Goal: Check status: Check status

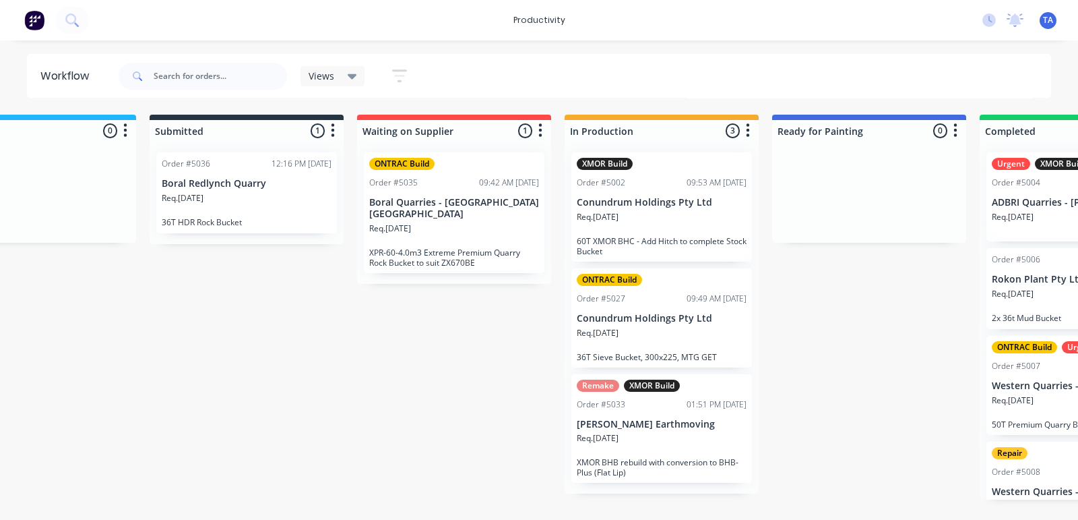
scroll to position [0, 106]
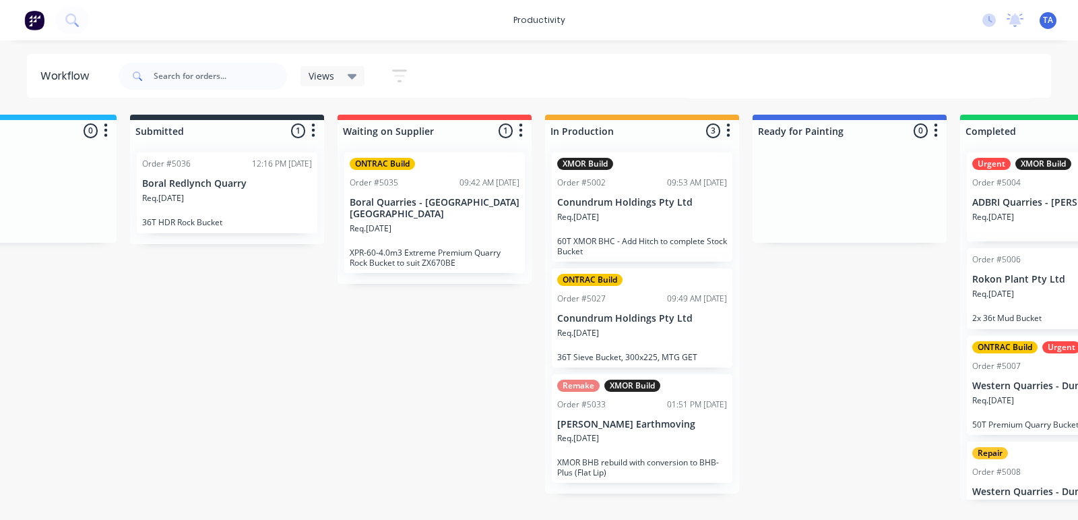
click at [650, 332] on div "Req. [DATE]" at bounding box center [642, 338] width 170 height 23
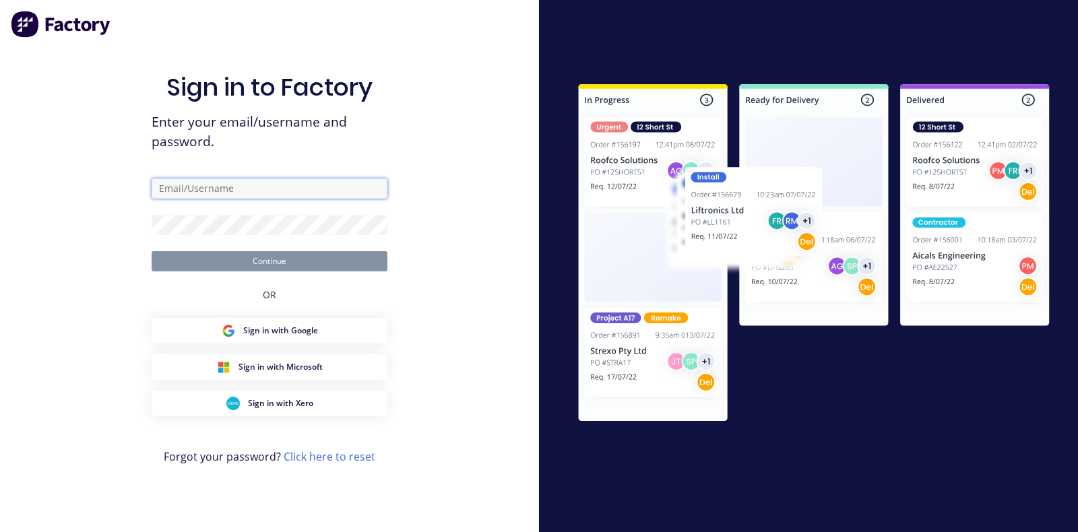
type input "[EMAIL_ADDRESS][DOMAIN_NAME]"
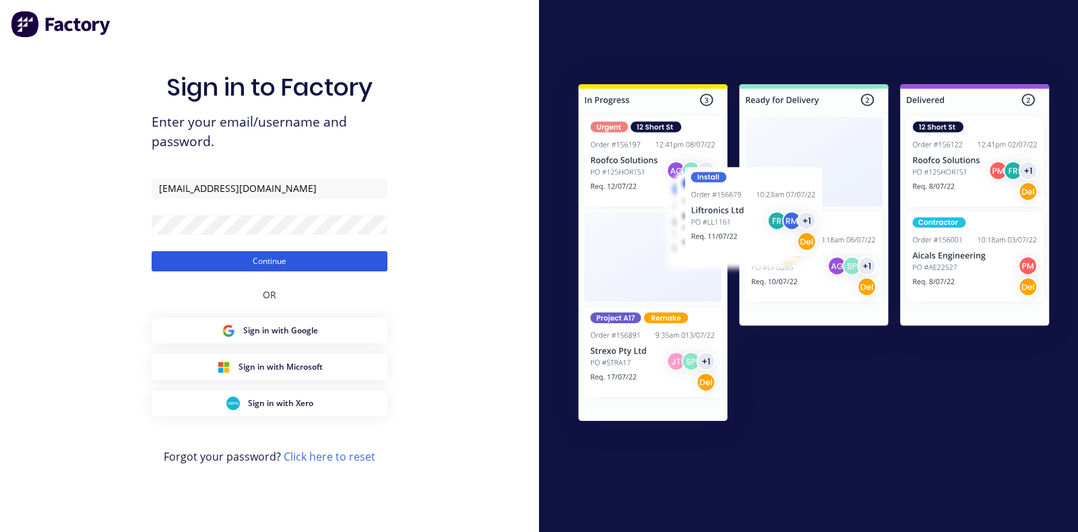
click at [271, 264] on button "Continue" at bounding box center [270, 261] width 236 height 20
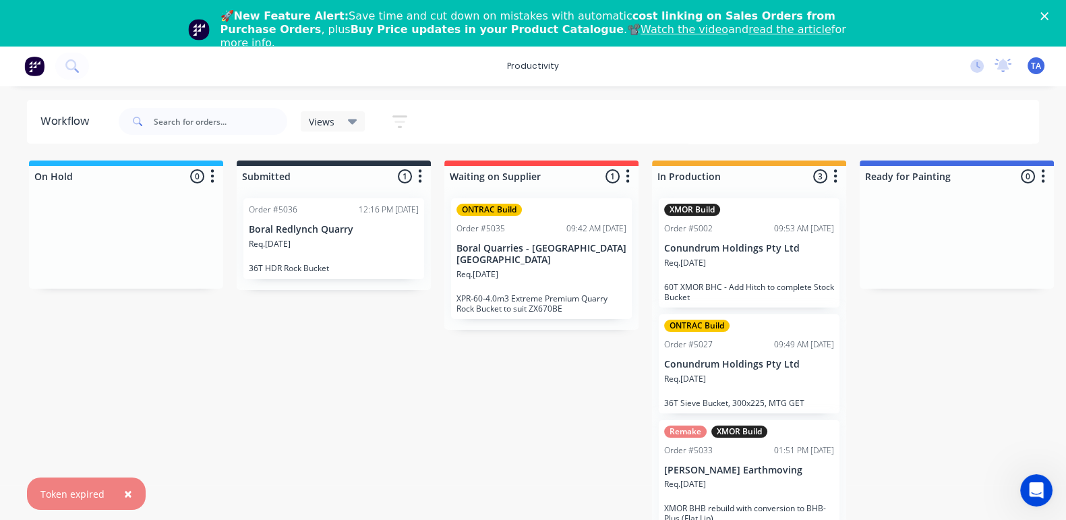
click at [1048, 14] on polygon "Close" at bounding box center [1044, 16] width 8 height 8
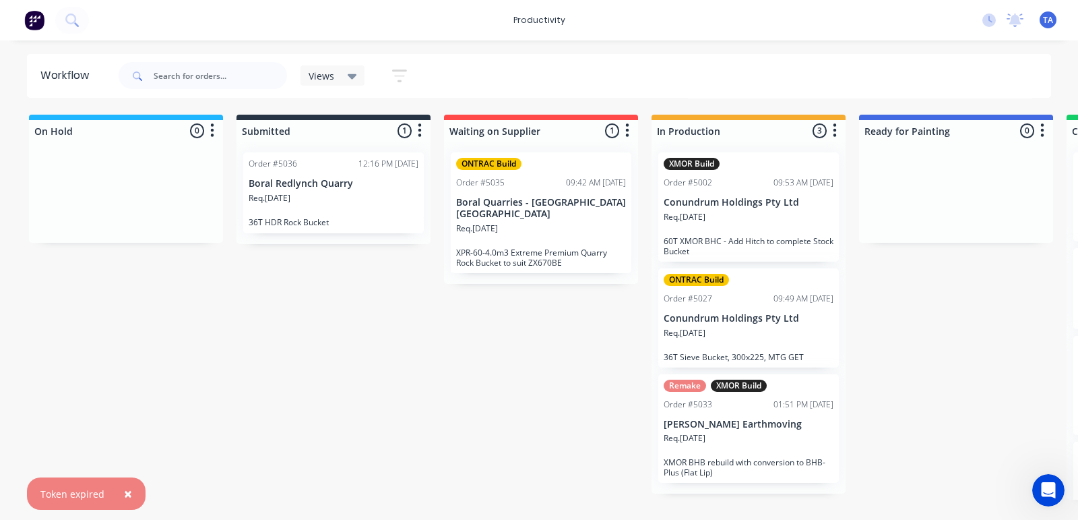
click at [741, 321] on p "Conundrum Holdings Pty Ltd" at bounding box center [749, 318] width 170 height 11
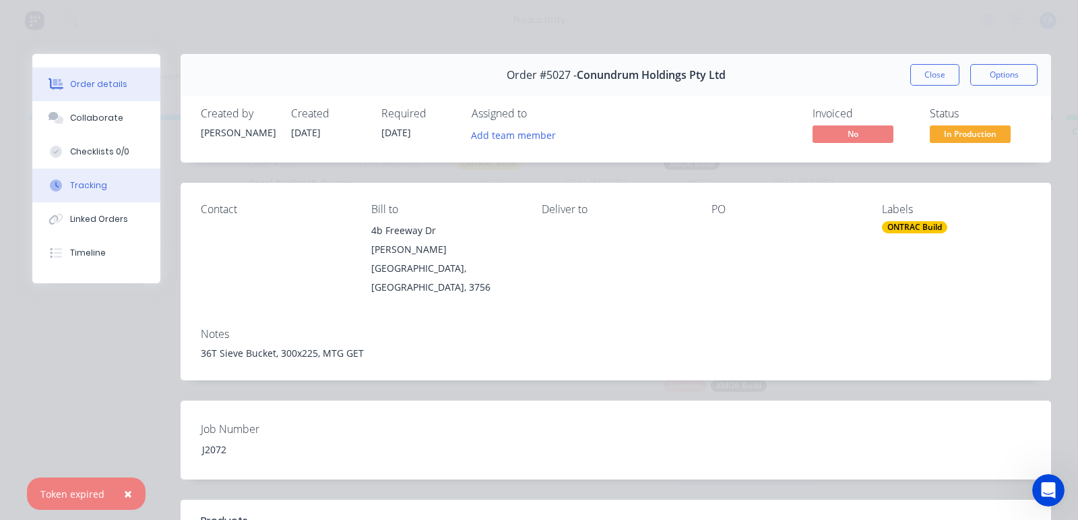
click at [85, 183] on div "Tracking" at bounding box center [88, 185] width 37 height 12
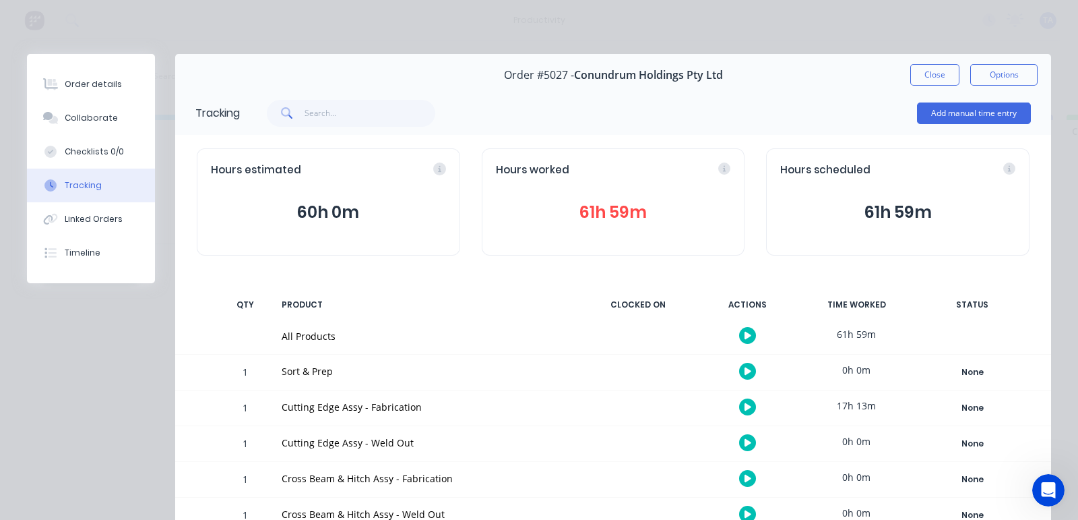
click at [917, 77] on button "Close" at bounding box center [935, 75] width 49 height 22
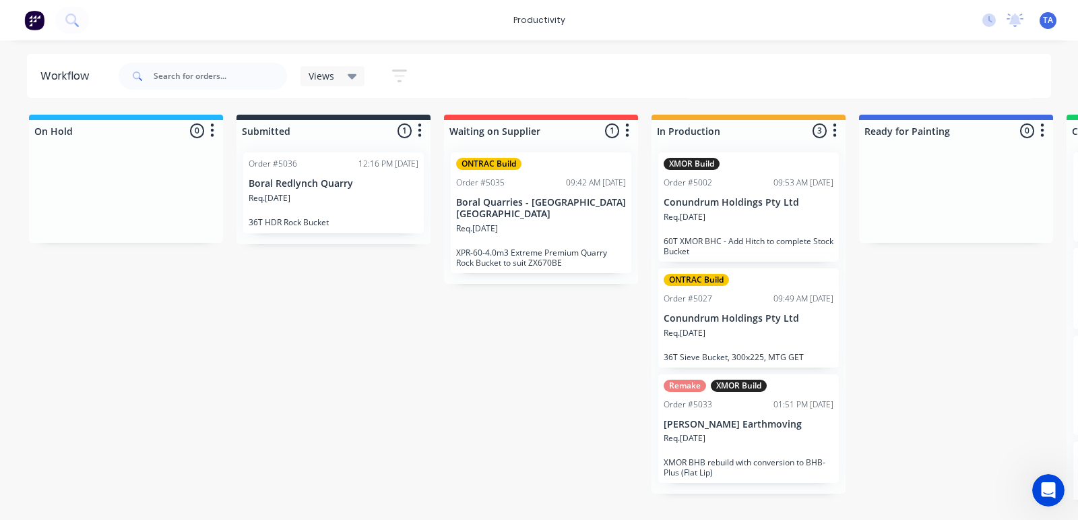
click at [753, 185] on div "Order #5002 09:53 AM [DATE]" at bounding box center [749, 183] width 170 height 12
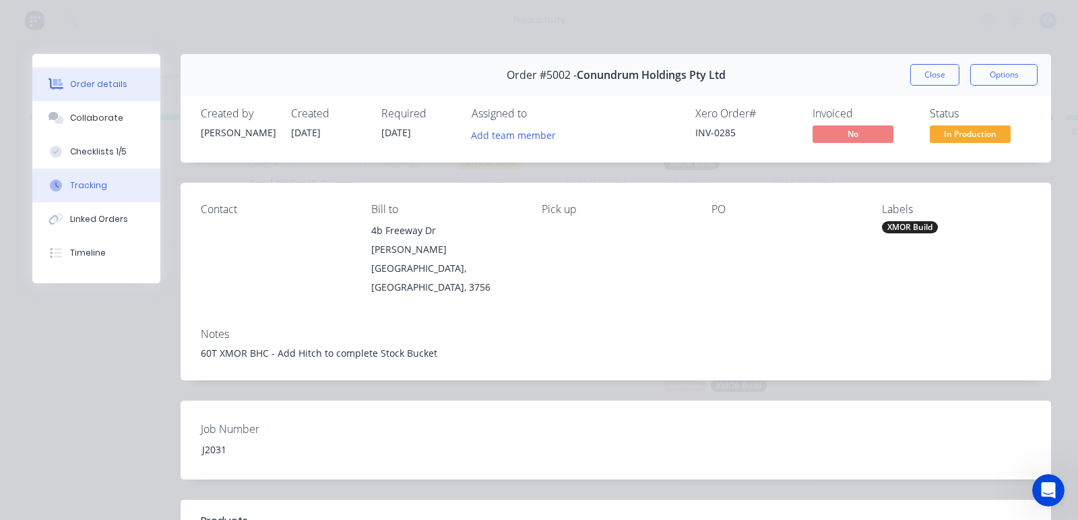
click at [86, 187] on div "Tracking" at bounding box center [88, 185] width 37 height 12
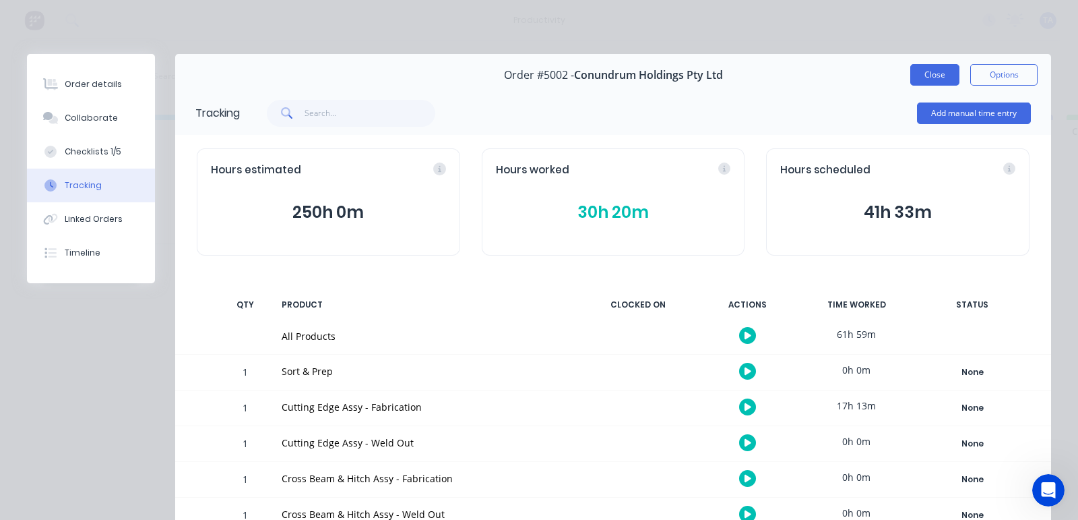
click at [920, 72] on button "Close" at bounding box center [935, 75] width 49 height 22
